Goal: Task Accomplishment & Management: Use online tool/utility

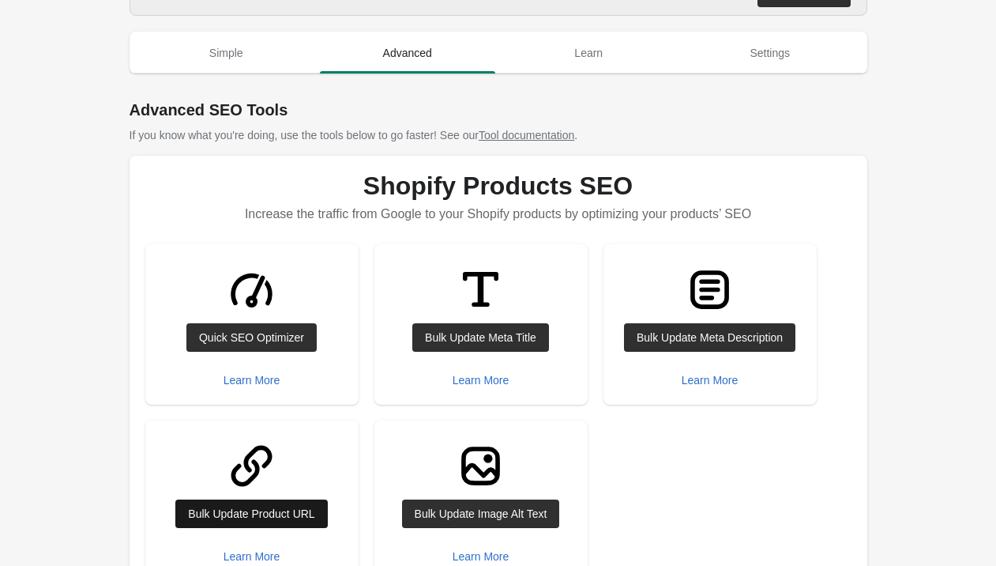
scroll to position [39, 0]
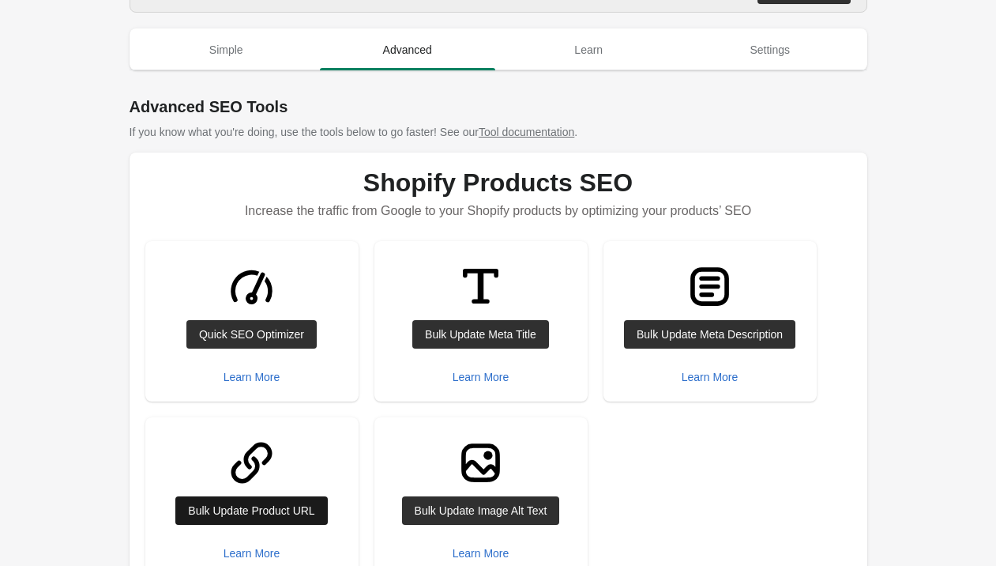
click at [251, 504] on div "Bulk Update Product URL" at bounding box center [251, 510] width 126 height 13
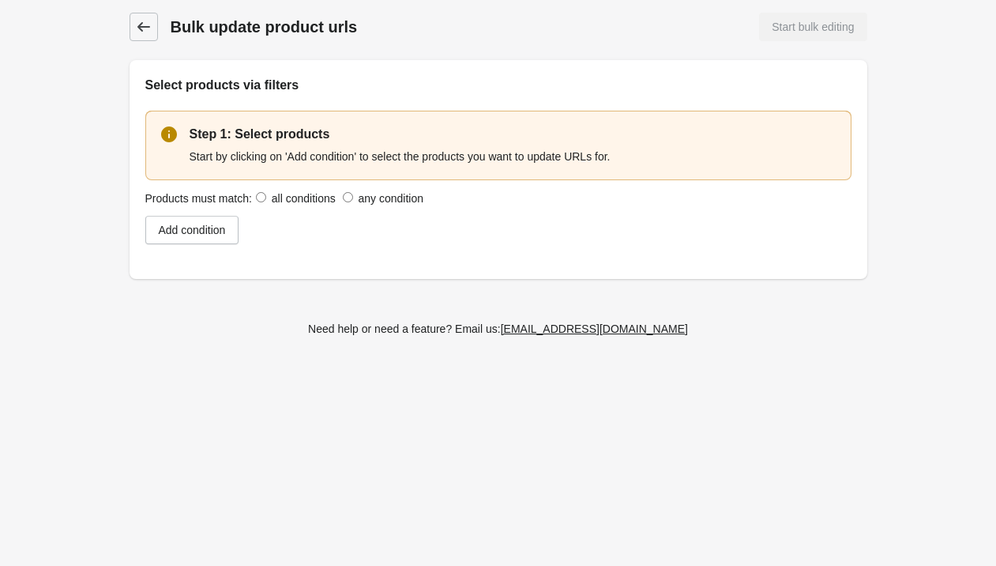
click at [136, 28] on icon at bounding box center [144, 27] width 16 height 16
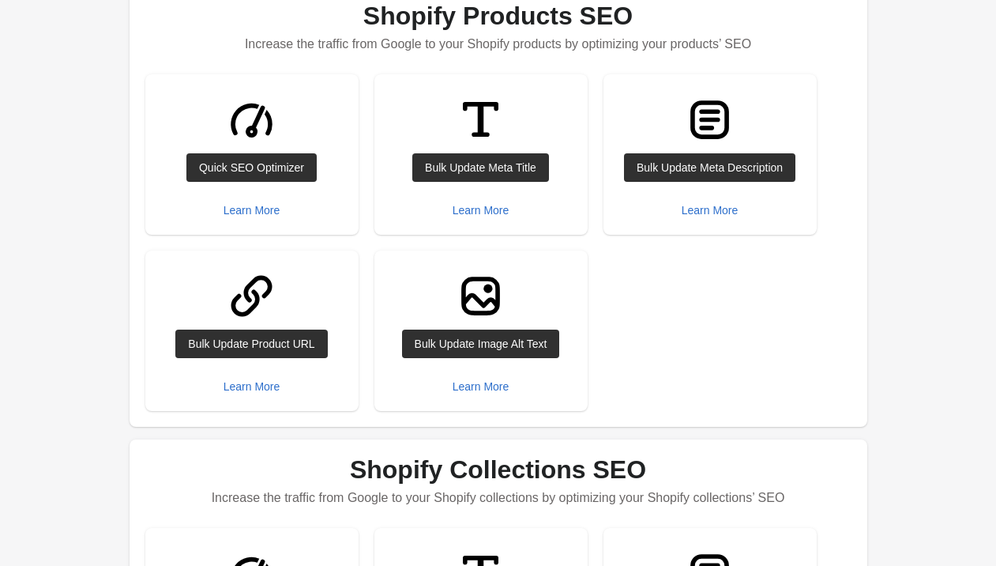
scroll to position [254, 0]
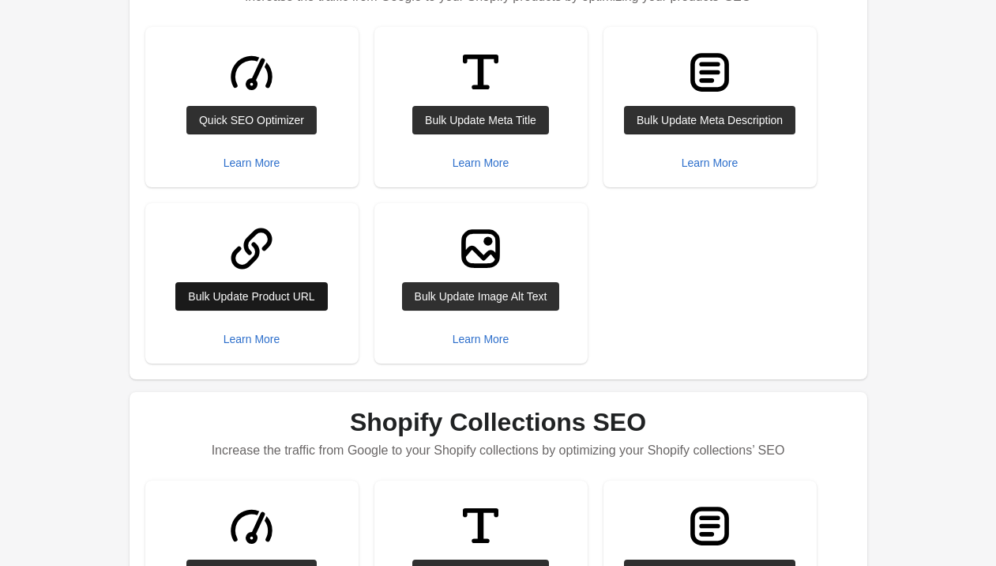
click at [246, 285] on link "Bulk Update Product URL" at bounding box center [251, 296] width 152 height 28
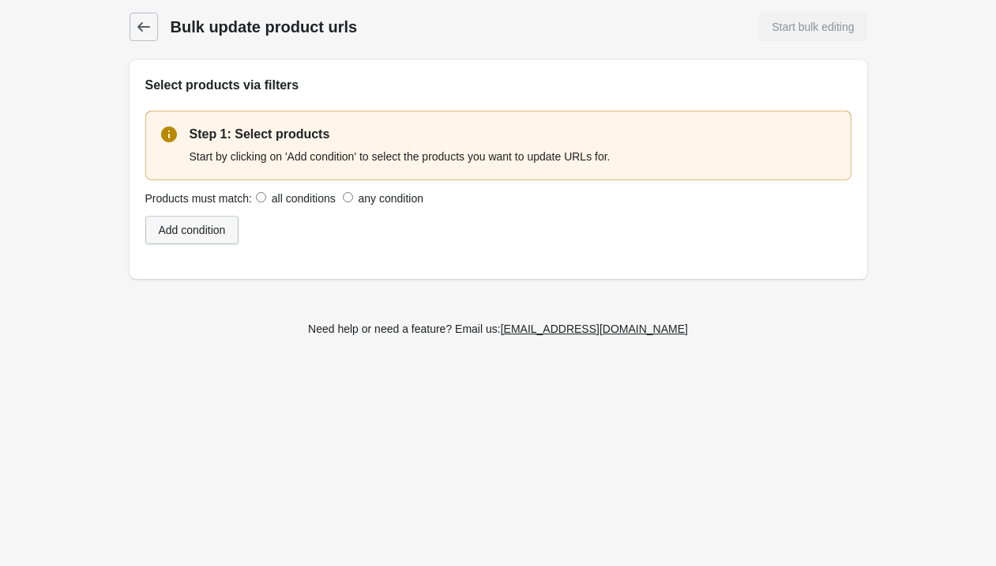
click at [226, 232] on div "Add condition" at bounding box center [192, 230] width 67 height 13
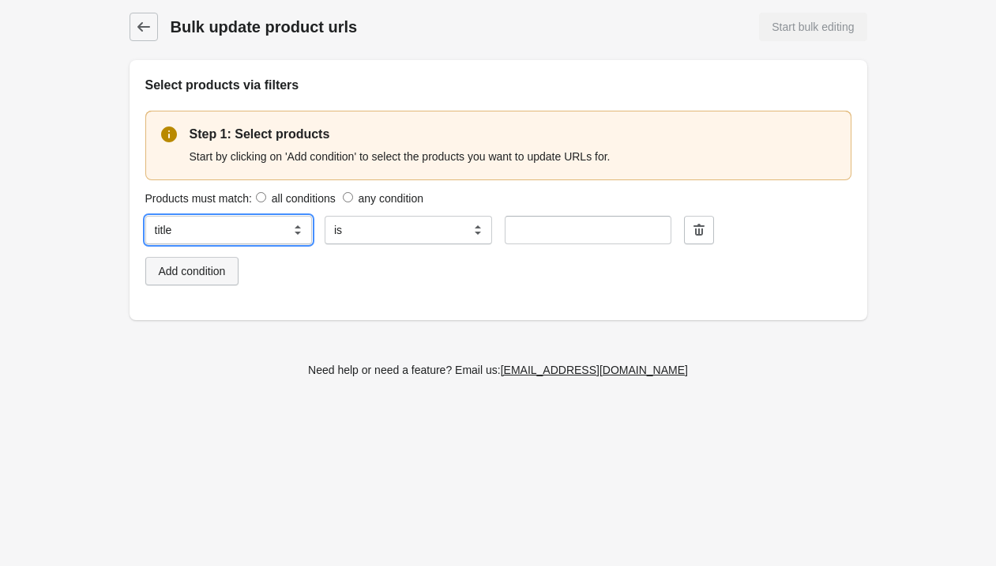
click at [230, 232] on select "**********" at bounding box center [228, 230] width 167 height 28
